Goal: Information Seeking & Learning: Find specific fact

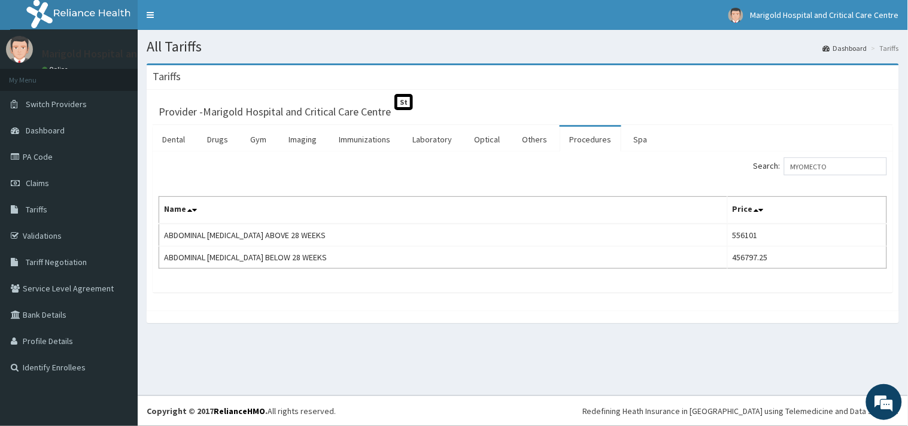
click at [748, 172] on div "Search: MYOMECTO" at bounding box center [709, 167] width 355 height 21
drag, startPoint x: 832, startPoint y: 172, endPoint x: 762, endPoint y: 169, distance: 70.7
click at [762, 169] on label "Search: MYOMECTO" at bounding box center [819, 166] width 133 height 18
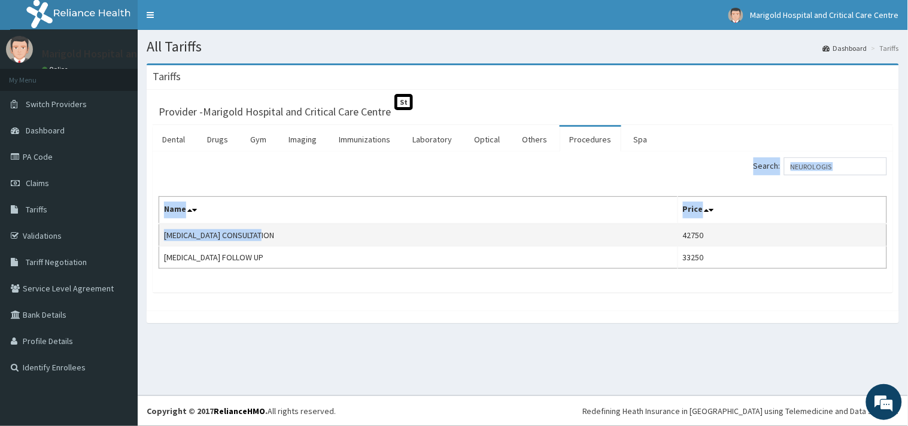
drag, startPoint x: 160, startPoint y: 239, endPoint x: 279, endPoint y: 236, distance: 119.7
click at [279, 236] on div "Search: NEUROLOGIS Name Price [MEDICAL_DATA] CONSULTATION 42750 [MEDICAL_DATA] …" at bounding box center [523, 221] width 740 height 141
click at [289, 245] on td "[MEDICAL_DATA] CONSULTATION" at bounding box center [418, 235] width 519 height 23
click at [284, 236] on td "[MEDICAL_DATA] CONSULTATION" at bounding box center [418, 235] width 519 height 23
drag, startPoint x: 282, startPoint y: 236, endPoint x: 162, endPoint y: 235, distance: 119.7
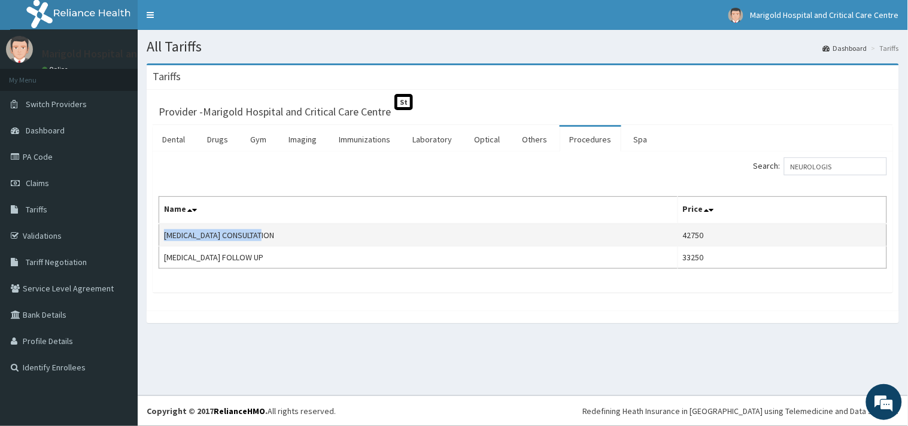
click at [162, 235] on td "[MEDICAL_DATA] CONSULTATION" at bounding box center [418, 235] width 519 height 23
copy td "[MEDICAL_DATA] CONSULTATION"
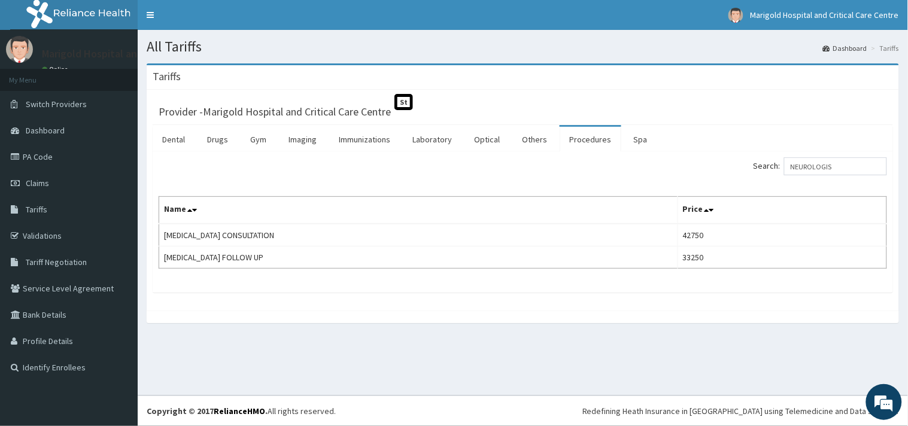
drag, startPoint x: 629, startPoint y: 217, endPoint x: 635, endPoint y: 220, distance: 7.2
click at [632, 219] on th "Name" at bounding box center [418, 211] width 519 height 28
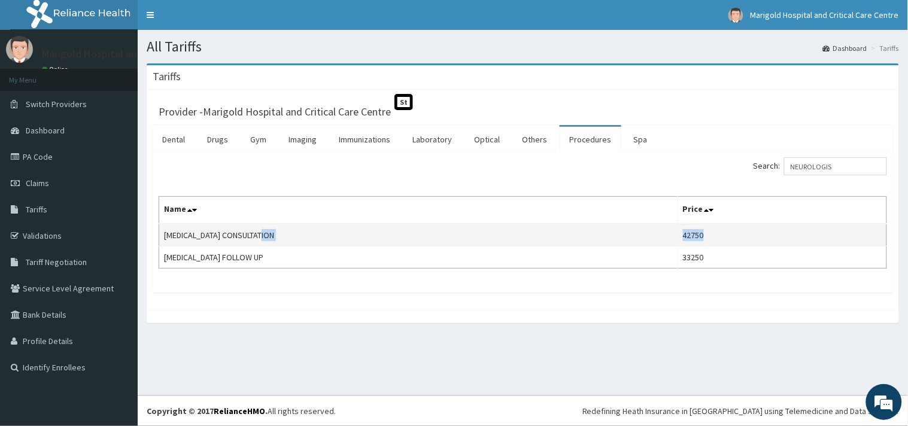
drag, startPoint x: 681, startPoint y: 236, endPoint x: 716, endPoint y: 234, distance: 35.4
click at [716, 234] on tr "[MEDICAL_DATA] CONSULTATION 42750" at bounding box center [523, 235] width 728 height 23
copy tr "42750"
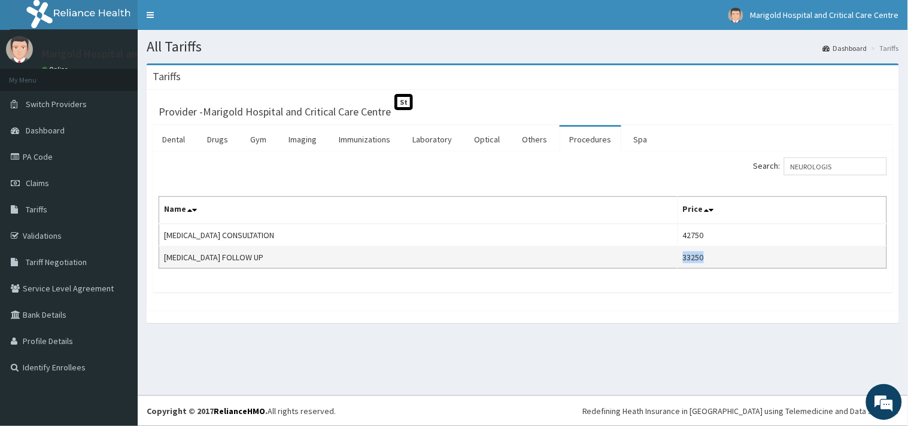
drag, startPoint x: 685, startPoint y: 257, endPoint x: 705, endPoint y: 259, distance: 19.8
click at [708, 258] on td "33250" at bounding box center [781, 257] width 209 height 22
copy td "33250"
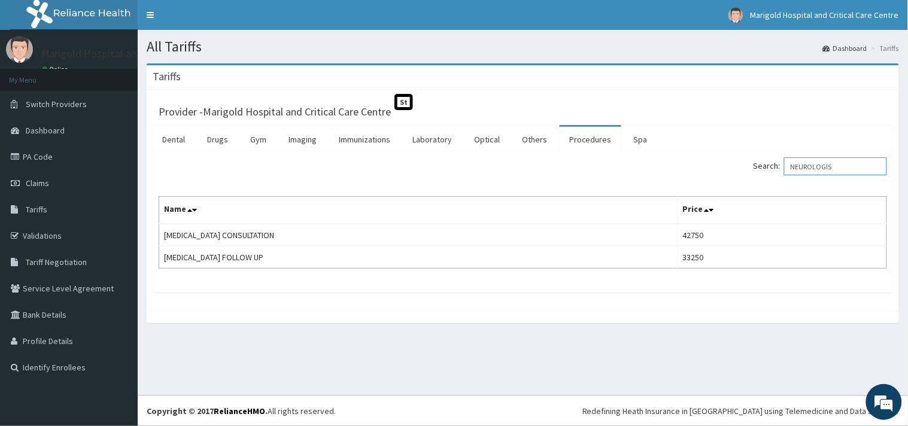
drag, startPoint x: 835, startPoint y: 165, endPoint x: 669, endPoint y: 168, distance: 165.7
click at [669, 168] on div "Search: NEUROLOGIS" at bounding box center [709, 167] width 355 height 21
paste input "SURGEO"
drag, startPoint x: 851, startPoint y: 168, endPoint x: 599, endPoint y: 192, distance: 253.1
click at [599, 192] on div "Search: NEUROSURGEO Name Price NEUROSURGEON CONSULTATION 47500 NEUROSURGEON FOL…" at bounding box center [523, 212] width 728 height 111
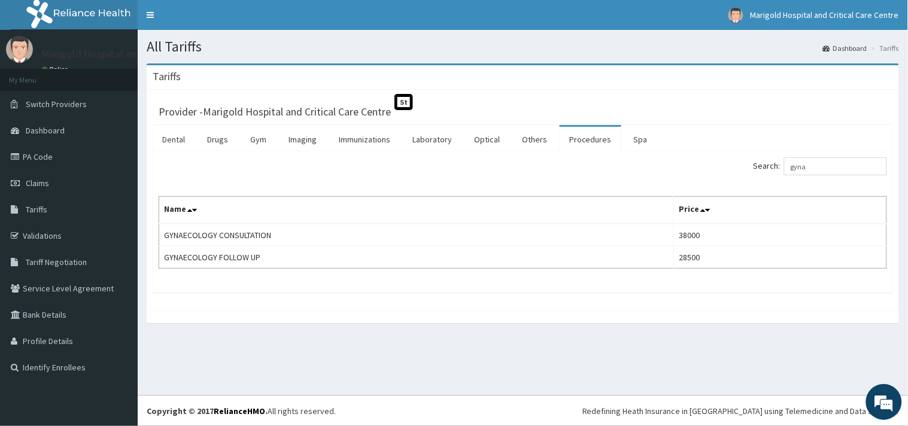
click at [619, 321] on div at bounding box center [523, 317] width 752 height 13
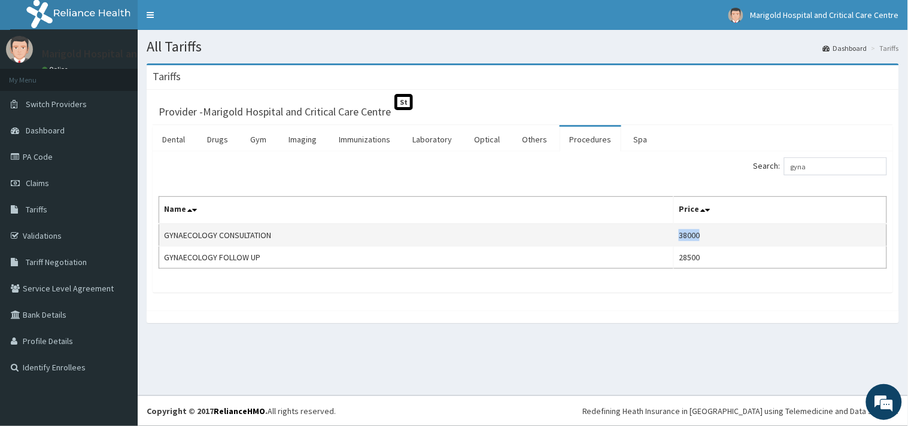
drag, startPoint x: 689, startPoint y: 237, endPoint x: 711, endPoint y: 238, distance: 22.1
click at [711, 238] on td "38000" at bounding box center [780, 235] width 213 height 23
copy td "38000"
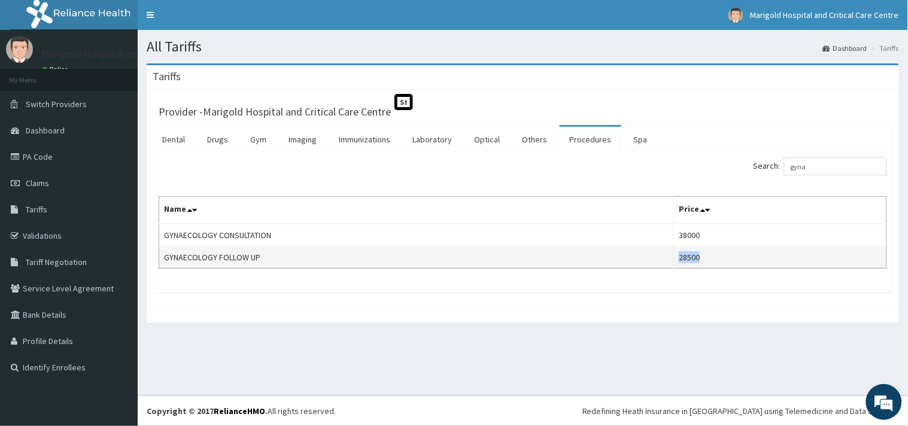
drag, startPoint x: 687, startPoint y: 255, endPoint x: 737, endPoint y: 259, distance: 50.4
click at [737, 259] on td "28500" at bounding box center [780, 257] width 213 height 22
copy td "28500"
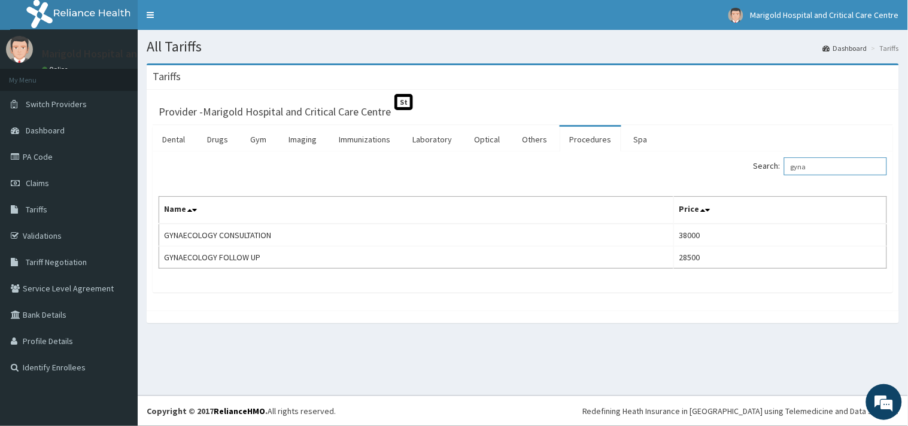
drag, startPoint x: 818, startPoint y: 169, endPoint x: 724, endPoint y: 172, distance: 94.6
click at [724, 172] on div "Search: gyna" at bounding box center [709, 167] width 355 height 21
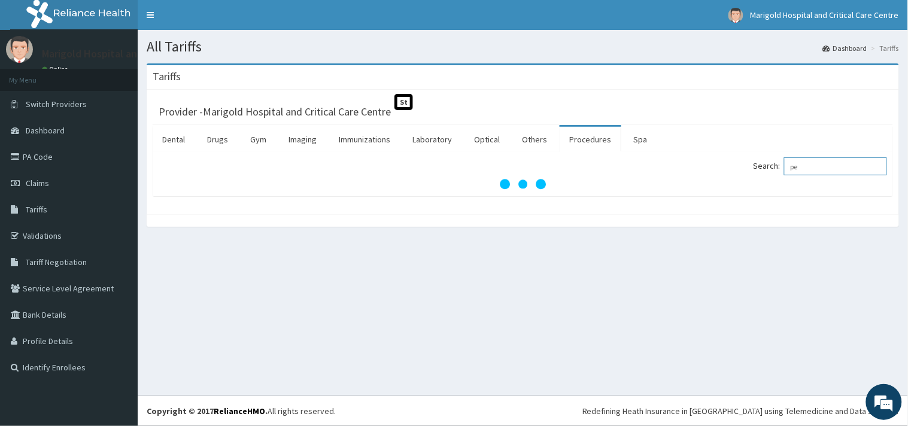
type input "p"
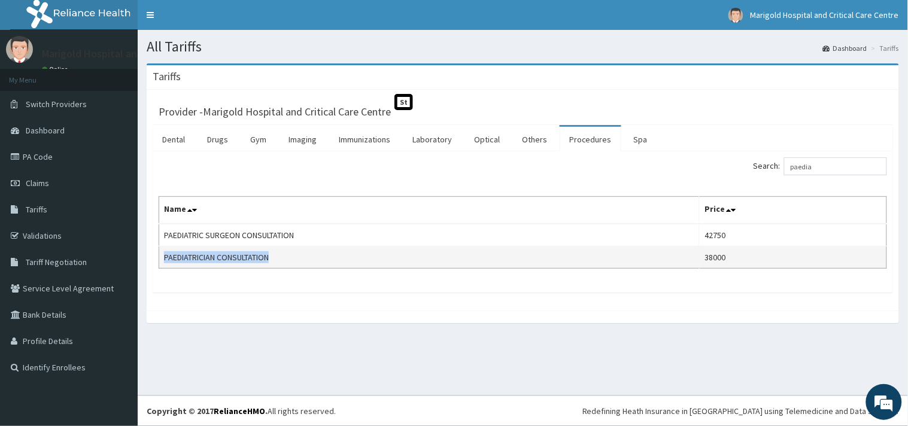
drag, startPoint x: 165, startPoint y: 260, endPoint x: 281, endPoint y: 259, distance: 116.1
click at [281, 259] on td "PAEDIATRICIAN CONSULTATION" at bounding box center [429, 257] width 540 height 22
copy td "PAEDIATRICIAN CONSULTATION"
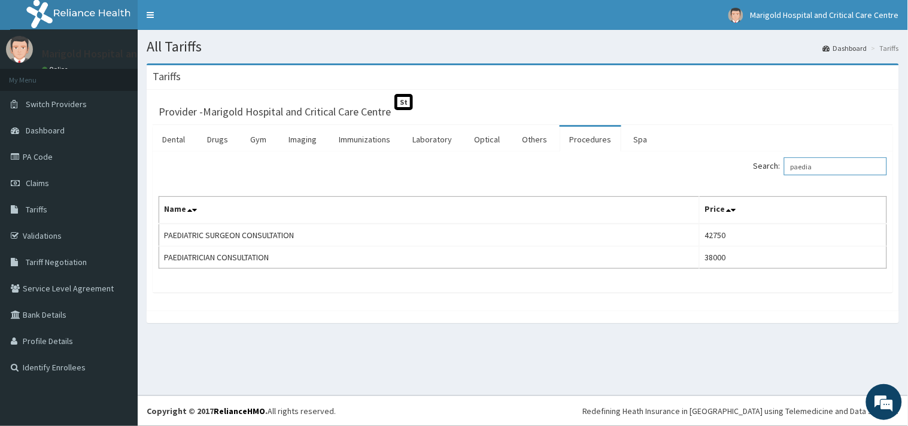
drag, startPoint x: 808, startPoint y: 169, endPoint x: 798, endPoint y: 175, distance: 12.3
click at [696, 177] on div "Search: paedia" at bounding box center [709, 167] width 355 height 21
paste input "RHEUMATOLO"
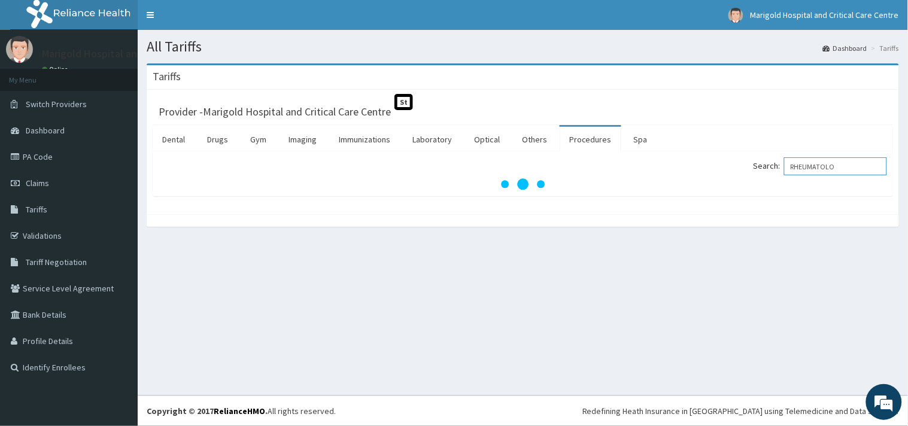
drag, startPoint x: 796, startPoint y: 168, endPoint x: 775, endPoint y: 168, distance: 20.9
click at [775, 168] on label "Search: RHEUMATOLO" at bounding box center [819, 166] width 133 height 18
click at [784, 168] on input "RHEUMATOLO" at bounding box center [835, 166] width 103 height 18
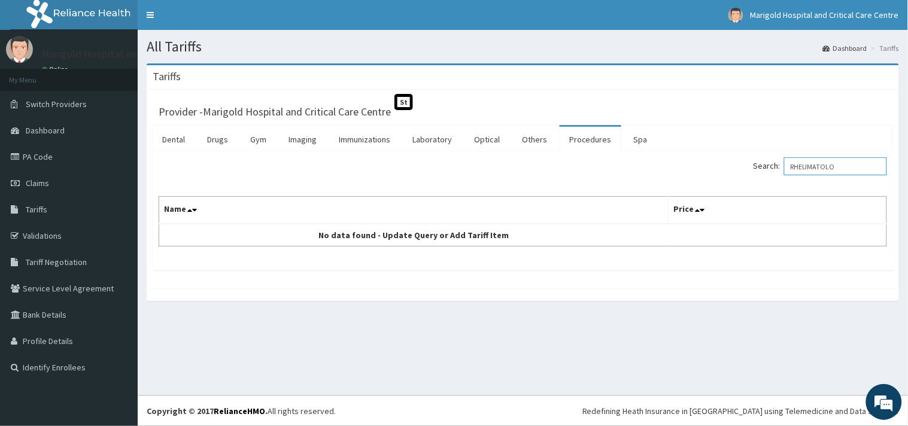
drag, startPoint x: 798, startPoint y: 168, endPoint x: 777, endPoint y: 169, distance: 21.6
click at [777, 169] on label "Search: RHEUMATOLO" at bounding box center [819, 166] width 133 height 18
click at [784, 169] on input "RHEUMATOLO" at bounding box center [835, 166] width 103 height 18
click at [853, 160] on input "RHEUMATOLO" at bounding box center [835, 166] width 103 height 18
click at [833, 171] on input "RHEUM" at bounding box center [835, 166] width 103 height 18
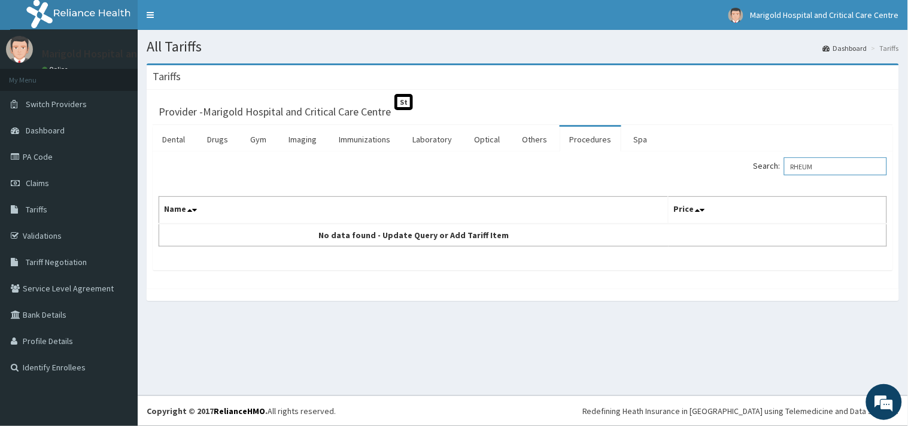
click at [833, 171] on input "RHEUM" at bounding box center [835, 166] width 103 height 18
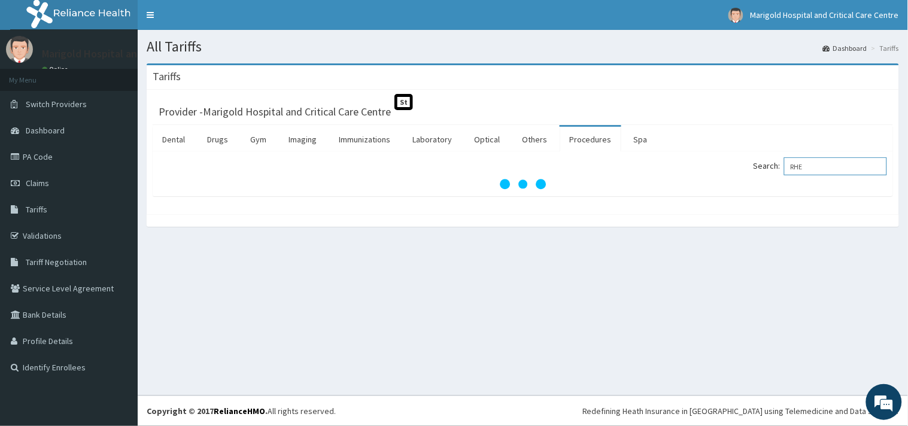
type input "RHE"
drag, startPoint x: 798, startPoint y: 172, endPoint x: 780, endPoint y: 170, distance: 18.0
click at [780, 170] on label "Search: RHE" at bounding box center [819, 166] width 133 height 18
click at [784, 170] on input "RHE" at bounding box center [835, 166] width 103 height 18
